Goal: Task Accomplishment & Management: Complete application form

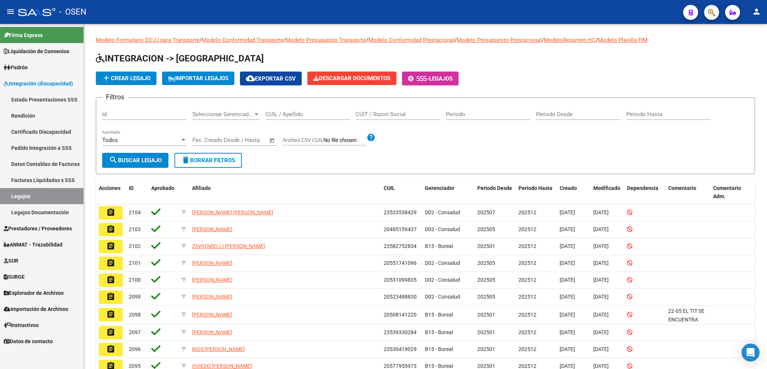
click at [39, 306] on span "Importación de Archivos" at bounding box center [36, 309] width 64 height 8
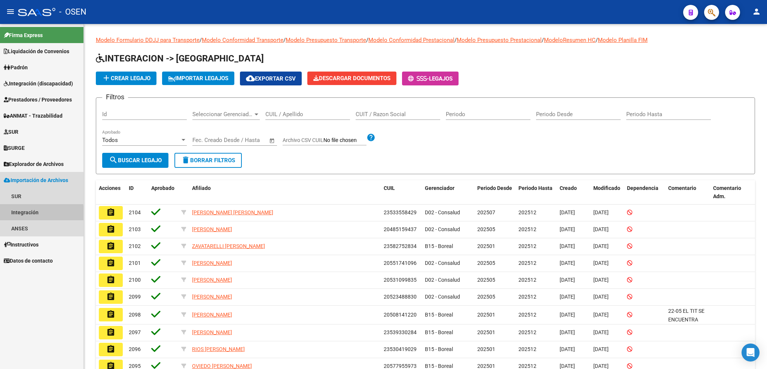
click at [27, 215] on link "Integración" at bounding box center [41, 212] width 83 height 16
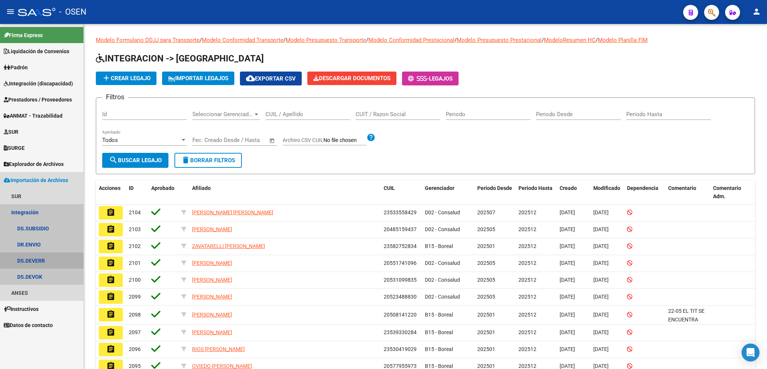
click at [24, 258] on link "DS.DEVERR" at bounding box center [41, 260] width 83 height 16
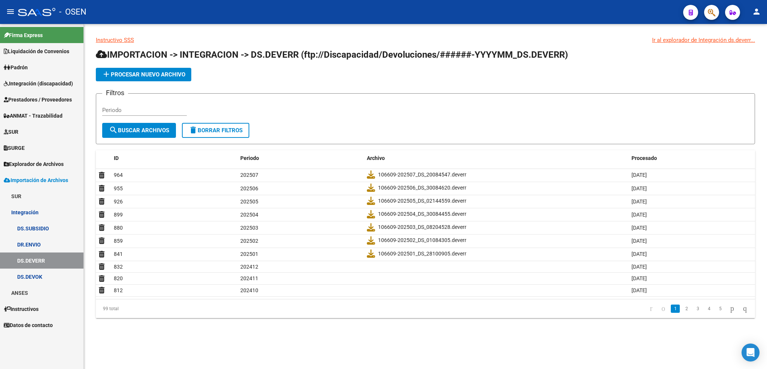
click at [36, 83] on span "Integración (discapacidad)" at bounding box center [38, 83] width 69 height 8
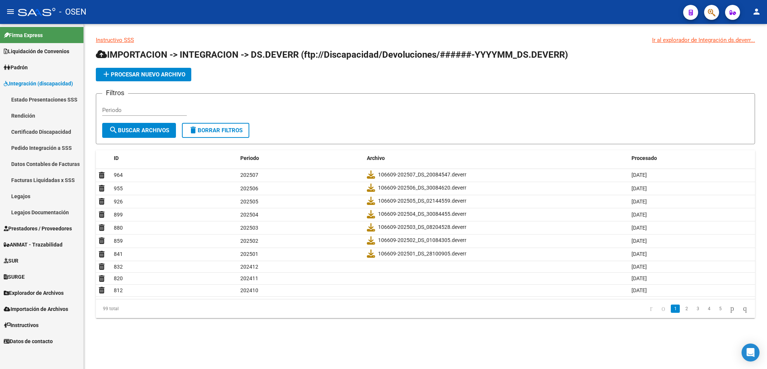
click at [24, 143] on link "Pedido Integración a SSS" at bounding box center [41, 148] width 83 height 16
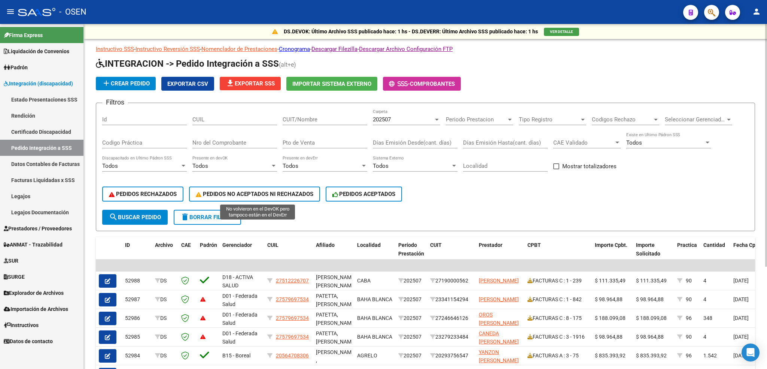
click at [278, 193] on span "PEDIDOS NO ACEPTADOS NI RECHAZADOS" at bounding box center [255, 193] width 118 height 7
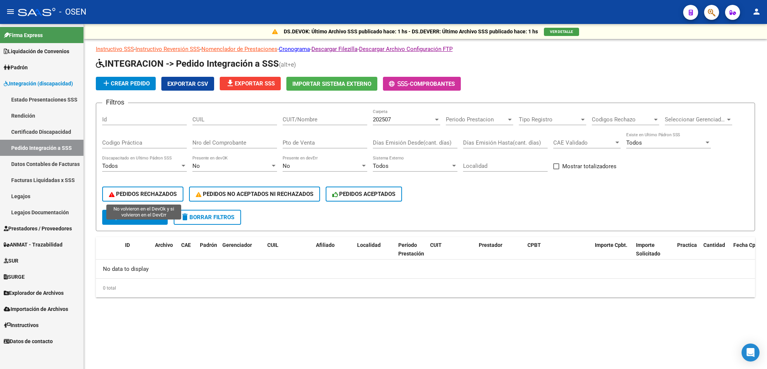
click at [156, 195] on span "PEDIDOS RECHAZADOS" at bounding box center [143, 193] width 68 height 7
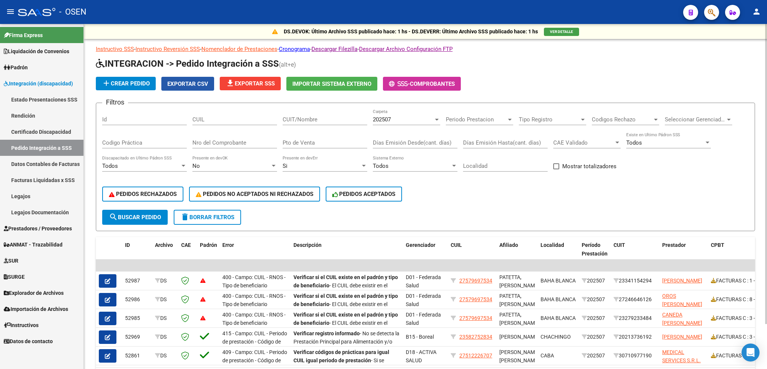
click at [199, 85] on span "Exportar CSV" at bounding box center [187, 83] width 41 height 7
click at [45, 191] on link "Legajos" at bounding box center [41, 196] width 83 height 16
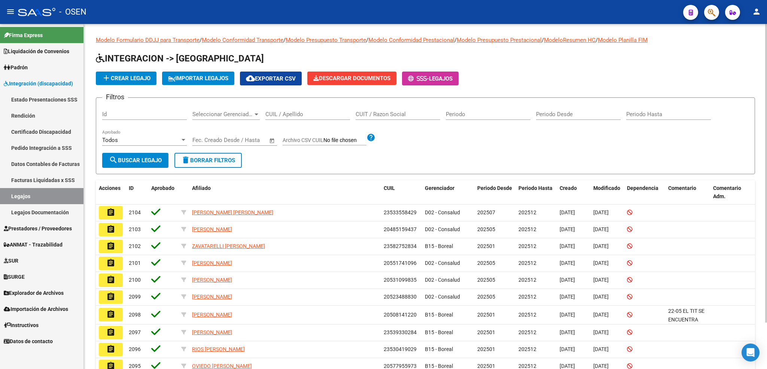
click at [291, 115] on input "CUIL / Apellido" at bounding box center [307, 114] width 85 height 7
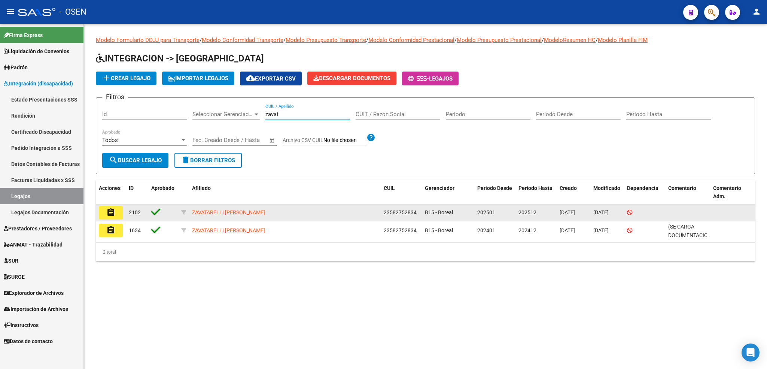
type input "zavat"
click at [110, 210] on mat-icon "assignment" at bounding box center [110, 212] width 9 height 9
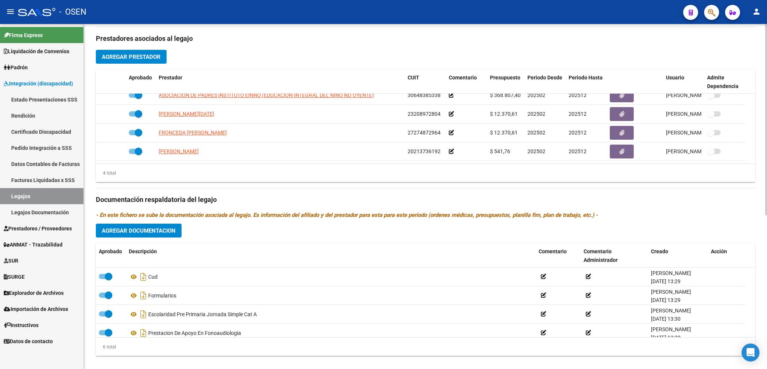
scroll to position [276, 0]
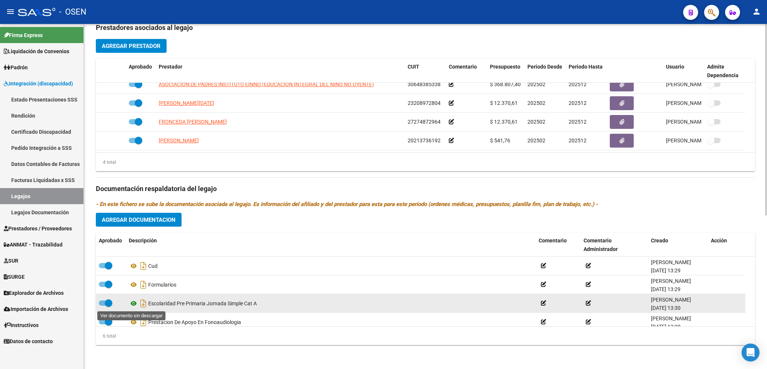
click at [131, 302] on icon at bounding box center [134, 303] width 10 height 9
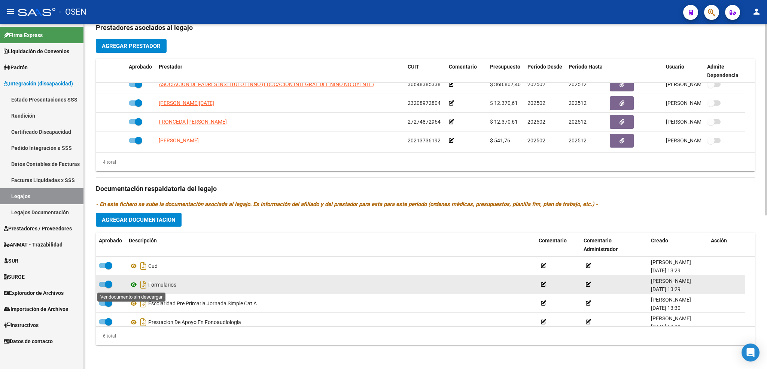
click at [132, 287] on icon at bounding box center [134, 284] width 10 height 9
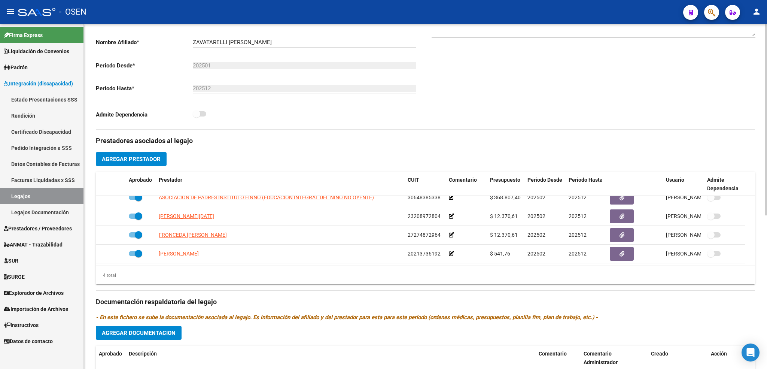
scroll to position [0, 0]
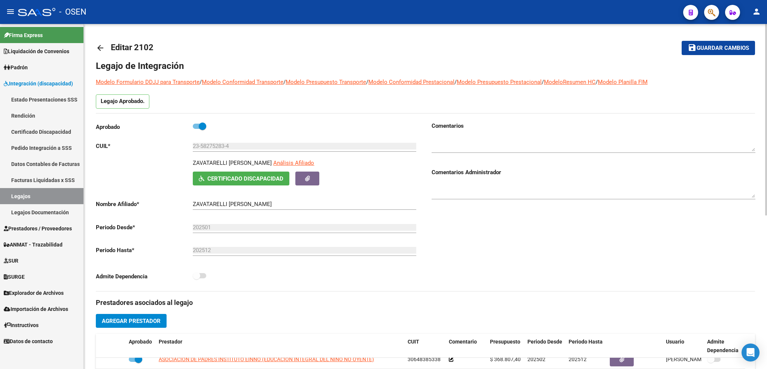
click at [211, 145] on input "23-58275283-4" at bounding box center [304, 146] width 223 height 7
click at [40, 144] on link "Pedido Integración a SSS" at bounding box center [41, 148] width 83 height 16
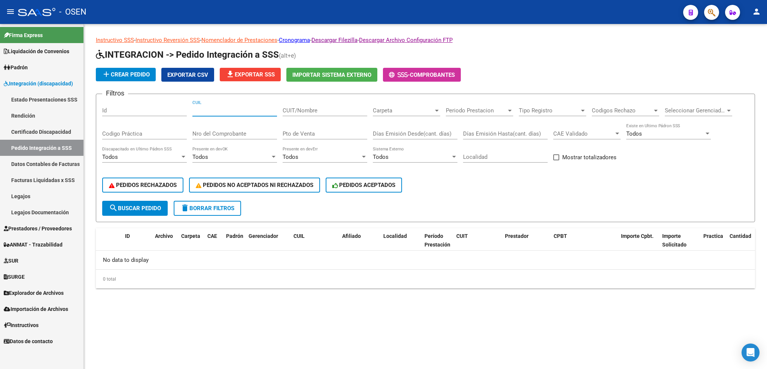
click at [232, 112] on input "CUIL" at bounding box center [234, 110] width 85 height 7
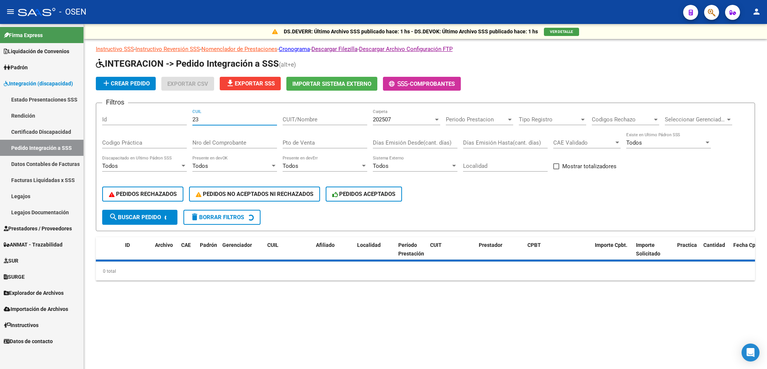
paste input "58275283"
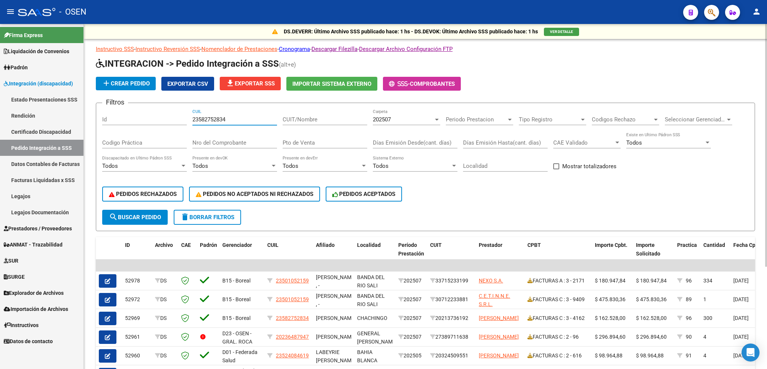
type input "23582752834"
click at [140, 214] on span "search Buscar Pedido" at bounding box center [135, 217] width 52 height 7
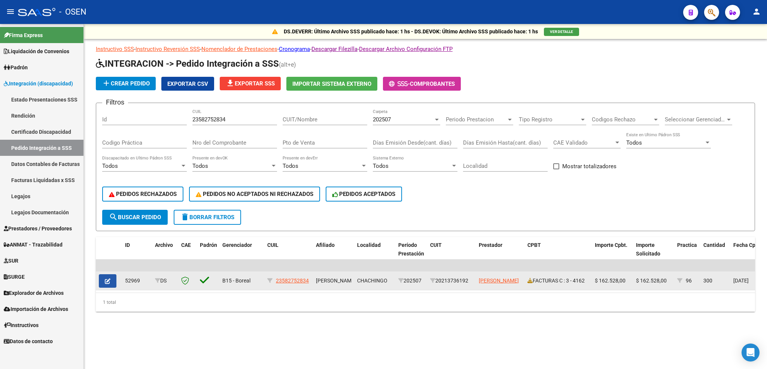
click at [107, 282] on icon "button" at bounding box center [108, 281] width 6 height 6
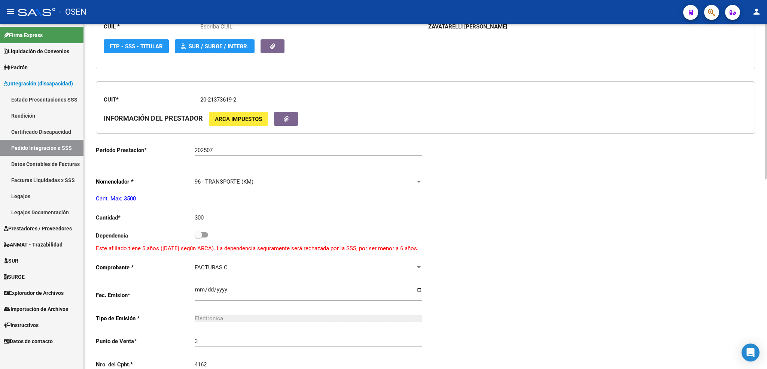
type input "23582752834"
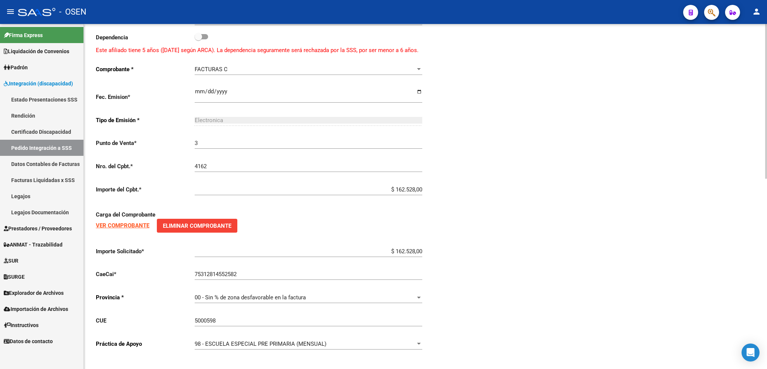
scroll to position [423, 0]
click at [229, 316] on input "5000598" at bounding box center [309, 319] width 228 height 7
type input "500059800"
click at [530, 238] on div "Periodo Presentacion * 202507 Ingresar el Periodo Tipo Archivo * DS Seleccionar…" at bounding box center [425, 42] width 659 height 626
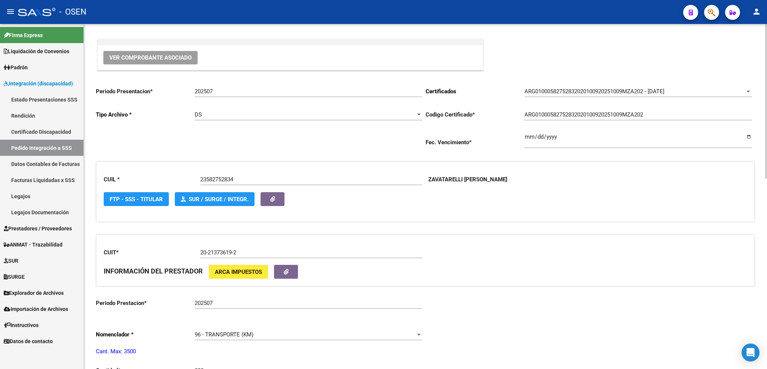
scroll to position [0, 0]
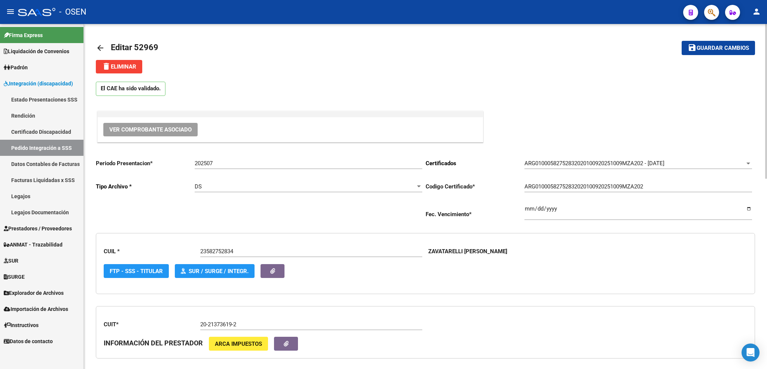
click at [727, 45] on span "Guardar cambios" at bounding box center [722, 48] width 52 height 7
click at [696, 41] on button "save Guardar cambios" at bounding box center [717, 48] width 73 height 14
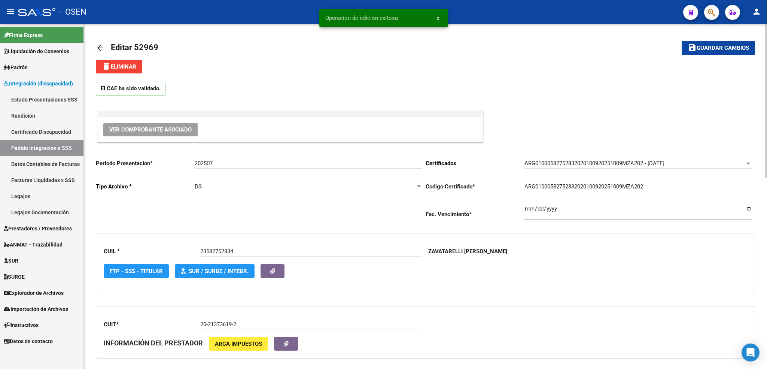
click at [712, 45] on span "Guardar cambios" at bounding box center [722, 48] width 52 height 7
click at [51, 145] on link "Pedido Integración a SSS" at bounding box center [41, 148] width 83 height 16
